Goal: Task Accomplishment & Management: Manage account settings

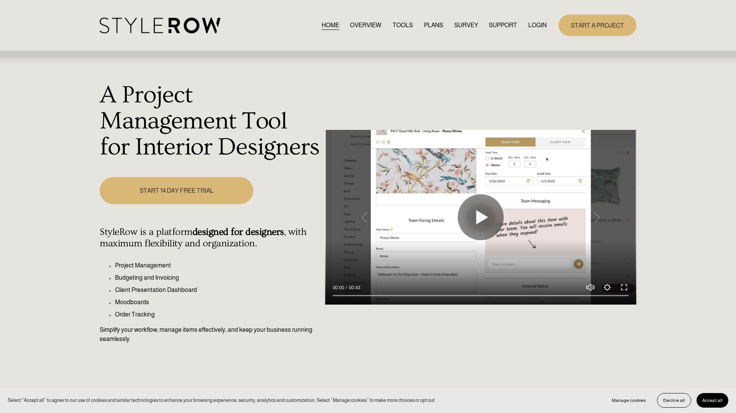
click at [541, 24] on link "LOGIN" at bounding box center [538, 25] width 18 height 10
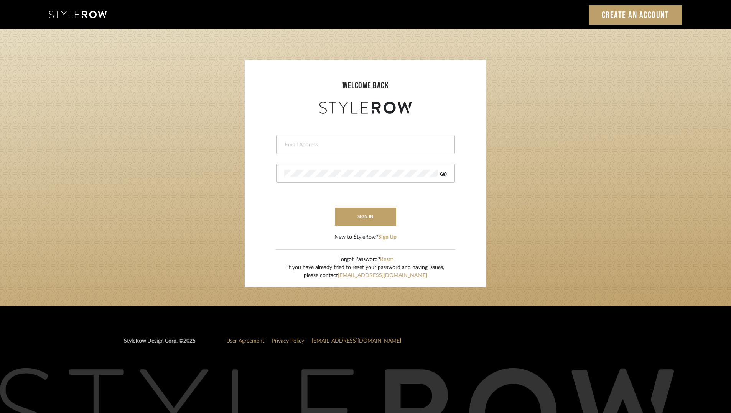
click at [337, 142] on input "email" at bounding box center [364, 145] width 161 height 8
type input "shannon@emilyboultoninteriors.com"
click at [447, 175] on div at bounding box center [365, 173] width 179 height 19
click at [445, 175] on icon at bounding box center [443, 174] width 7 height 6
click at [361, 214] on button "sign in" at bounding box center [365, 217] width 61 height 18
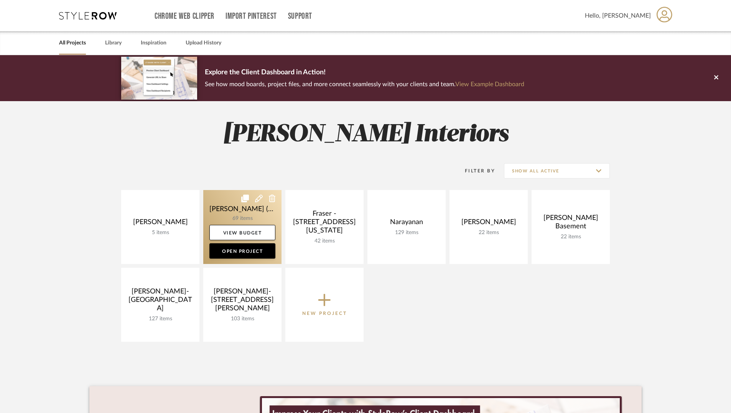
click at [246, 216] on link at bounding box center [242, 227] width 78 height 74
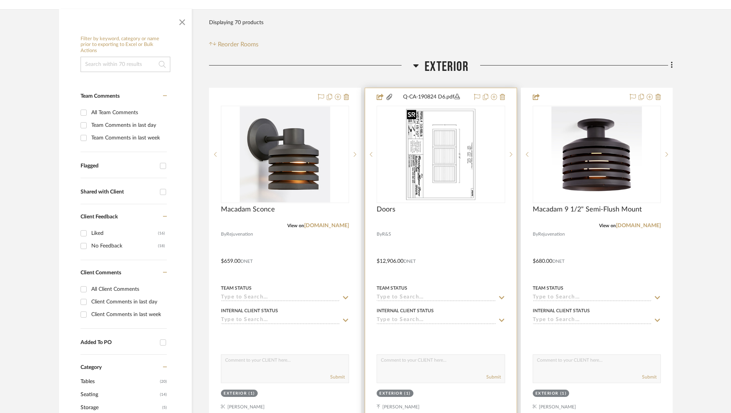
scroll to position [128, 0]
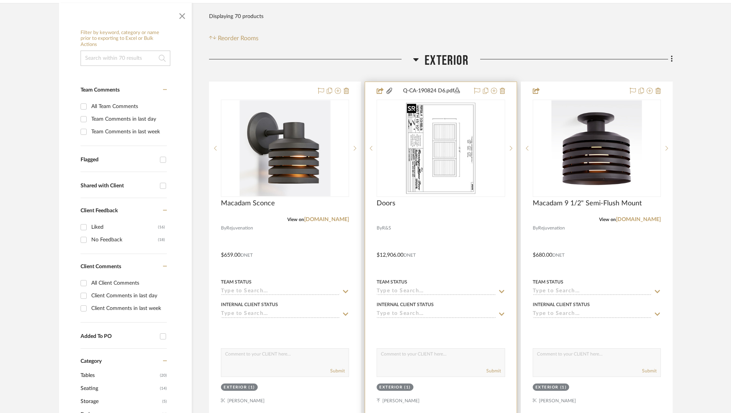
click at [449, 173] on img "0" at bounding box center [441, 148] width 74 height 96
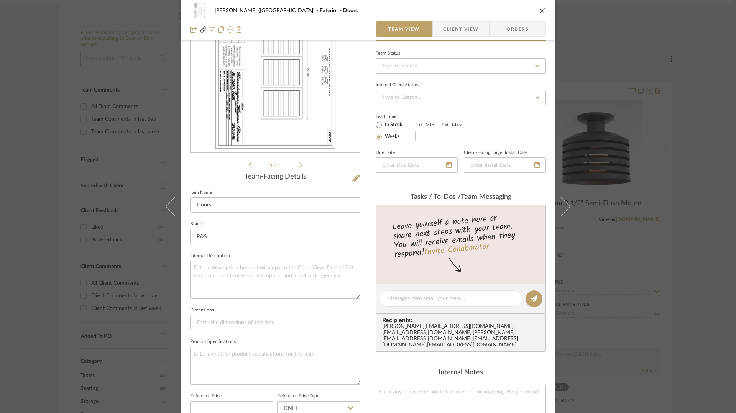
scroll to position [257, 0]
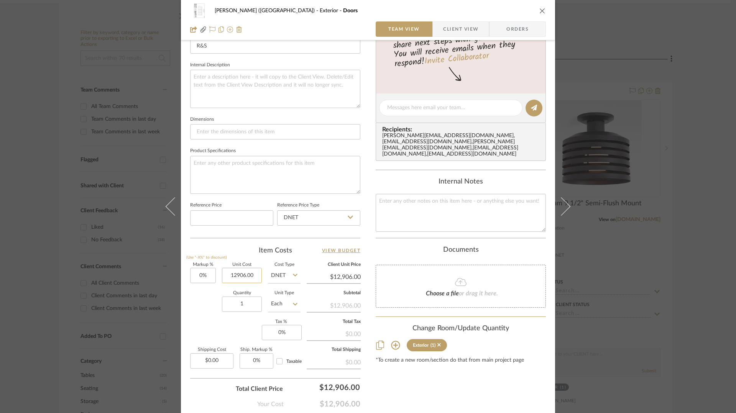
click at [233, 277] on input "12906.00" at bounding box center [242, 275] width 40 height 15
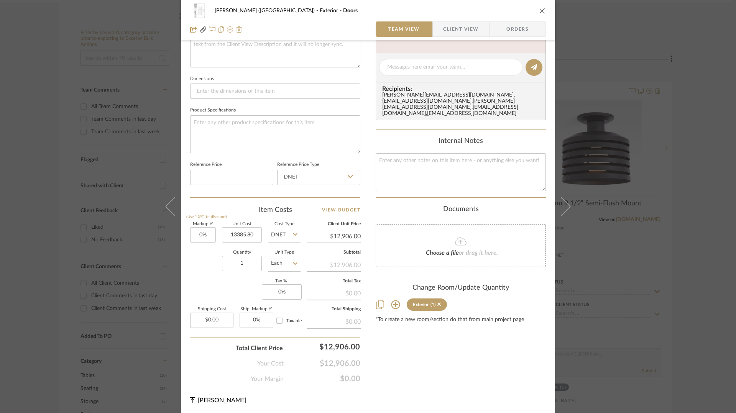
click at [492, 342] on div "Content here copies to Client View - confirm visibility there. Show in Client D…" at bounding box center [461, 69] width 170 height 630
type input "$13,385.80"
click at [208, 285] on div "Markup % (Use "-X%" to discount) 0% Unit Cost $13,385.80 Cost Type DNET Client …" at bounding box center [275, 278] width 170 height 112
click at [536, 14] on div "[PERSON_NAME] (Main House) Exterior Doors" at bounding box center [368, 10] width 356 height 15
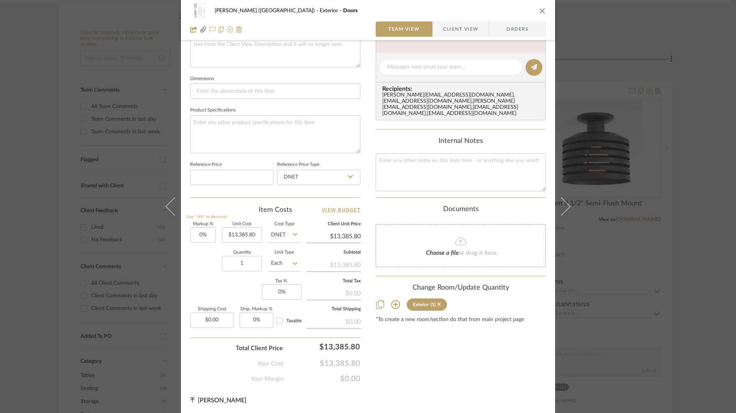
click at [540, 11] on icon "close" at bounding box center [543, 11] width 6 height 6
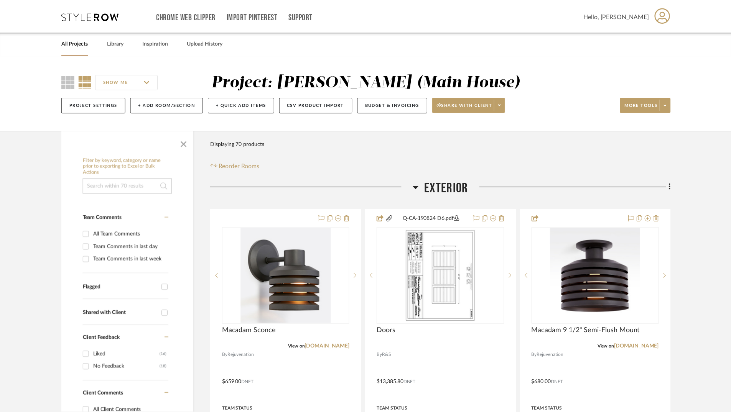
scroll to position [128, 0]
